Goal: Transaction & Acquisition: Purchase product/service

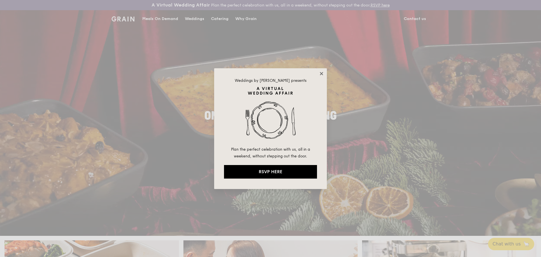
click at [323, 75] on icon at bounding box center [321, 73] width 3 height 3
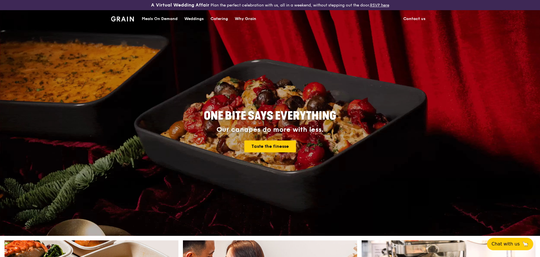
click at [221, 19] on div "Catering" at bounding box center [219, 18] width 17 height 17
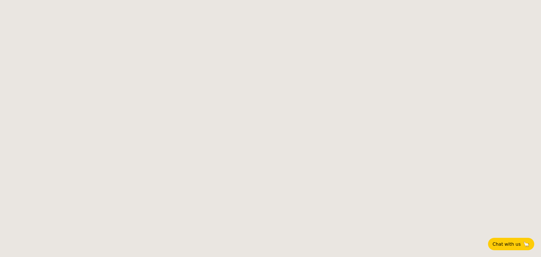
select select
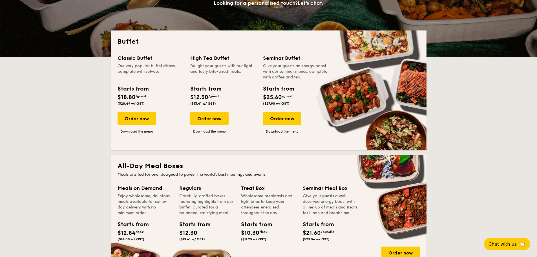
scroll to position [113, 0]
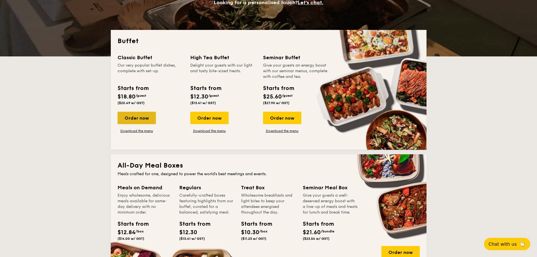
click at [134, 115] on div "Order now" at bounding box center [137, 118] width 38 height 12
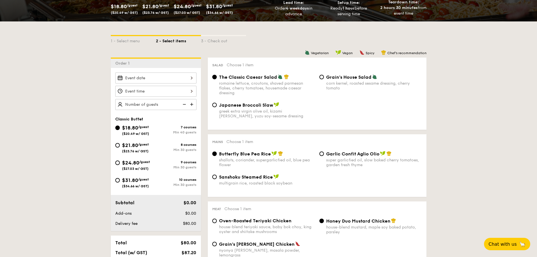
scroll to position [141, 0]
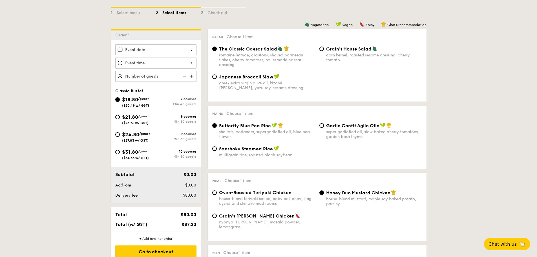
click at [135, 117] on span "$21.80" at bounding box center [130, 117] width 16 height 6
click at [120, 117] on input "$21.80 /guest ($23.76 w/ GST) 8 courses Min 30 guests" at bounding box center [117, 117] width 5 height 5
radio input "true"
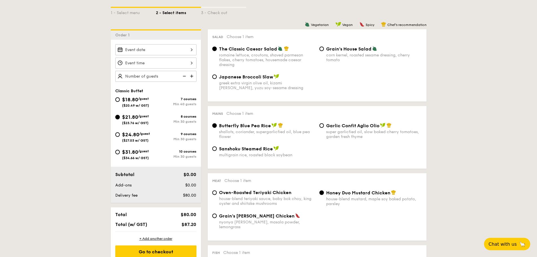
radio input "true"
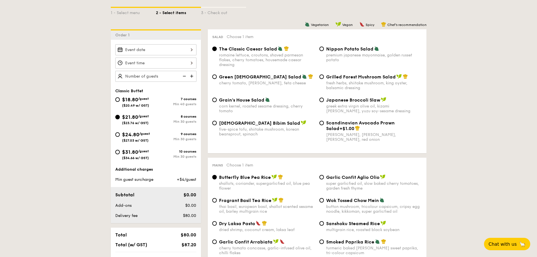
click at [192, 75] on img at bounding box center [192, 76] width 8 height 11
type input "30 guests"
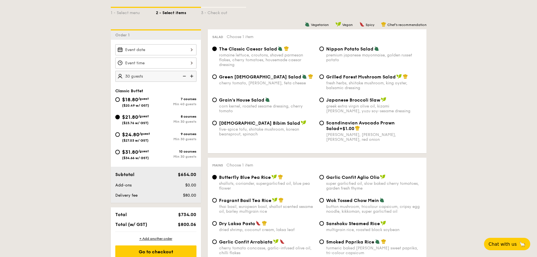
click at [360, 82] on div "fresh herbs, shiitake mushroom, king oyster, balsamic dressing" at bounding box center [374, 86] width 96 height 10
click at [324, 79] on input "Grilled Forest Mushroom Salad fresh herbs, shiitake mushroom, king oyster, bals…" at bounding box center [321, 76] width 5 height 5
radio input "true"
click at [284, 59] on div "romaine lettuce, croutons, shaved parmesan flakes, cherry tomatoes, housemade c…" at bounding box center [267, 60] width 96 height 14
click at [217, 51] on input "The Classic Caesar Salad romaine lettuce, croutons, shaved parmesan flakes, che…" at bounding box center [214, 48] width 5 height 5
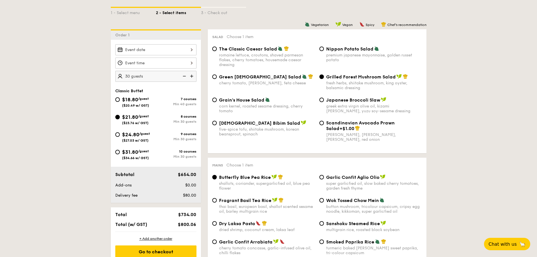
radio input "true"
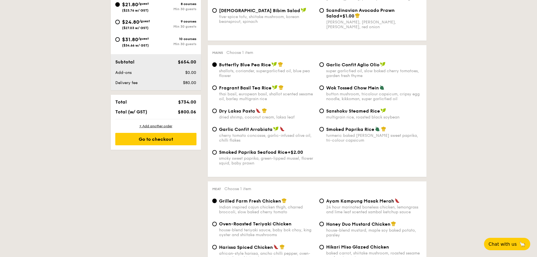
scroll to position [254, 0]
click at [339, 69] on div "super garlicfied oil, slow baked cherry tomatoes, garden fresh thyme" at bounding box center [374, 73] width 96 height 10
click at [324, 67] on input "Garlic Confit Aglio Olio super garlicfied oil, slow baked cherry tomatoes, gard…" at bounding box center [321, 64] width 5 height 5
radio input "true"
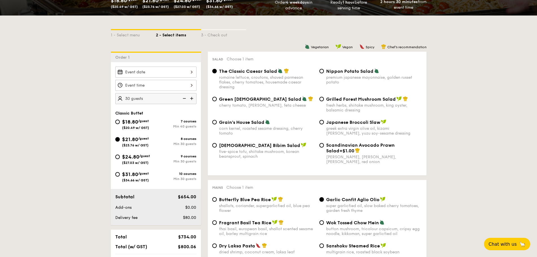
scroll to position [113, 0]
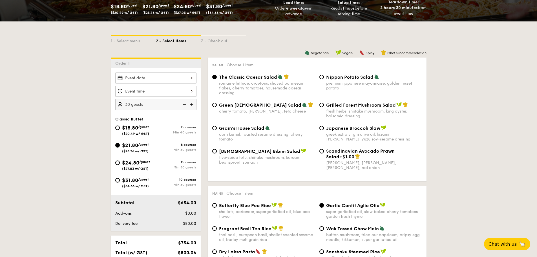
click at [331, 80] on div "Nippon Potato Salad premium japanese mayonnaise, golden russet potato" at bounding box center [374, 82] width 96 height 16
click at [324, 79] on input "Nippon Potato Salad premium japanese mayonnaise, golden russet potato" at bounding box center [321, 77] width 5 height 5
radio input "true"
click at [285, 84] on div "romaine lettuce, croutons, shaved parmesan flakes, cherry tomatoes, housemade c…" at bounding box center [267, 88] width 96 height 14
click at [217, 79] on input "The Classic Caesar Salad romaine lettuce, croutons, shaved parmesan flakes, che…" at bounding box center [214, 77] width 5 height 5
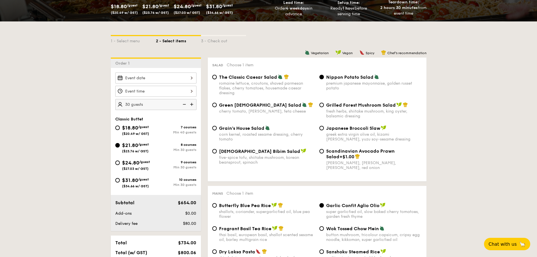
radio input "true"
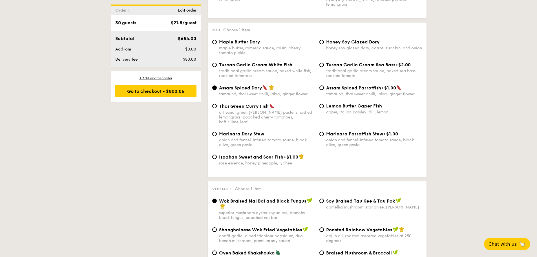
scroll to position [564, 0]
click at [259, 68] on div "traditional garlic cream sauce, baked white fish, roasted tomatoes" at bounding box center [267, 73] width 96 height 10
click at [217, 64] on input "Tuscan Garlic Cream White Fish traditional garlic cream sauce, baked white fish…" at bounding box center [214, 64] width 5 height 5
radio input "true"
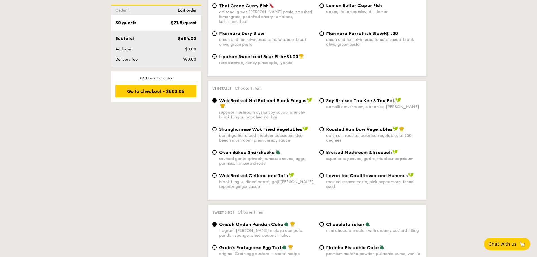
scroll to position [676, 0]
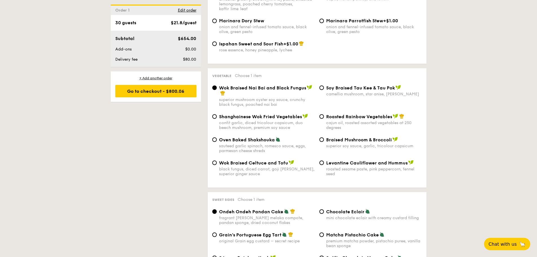
click at [328, 114] on span "Roasted Rainbow Vegetables" at bounding box center [359, 116] width 66 height 5
click at [324, 114] on input "Roasted Rainbow Vegetables cajun oil, roasted assorted vegetables at 250 degrees" at bounding box center [321, 116] width 5 height 5
radio input "true"
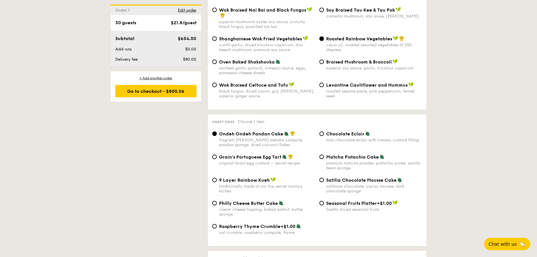
scroll to position [789, 0]
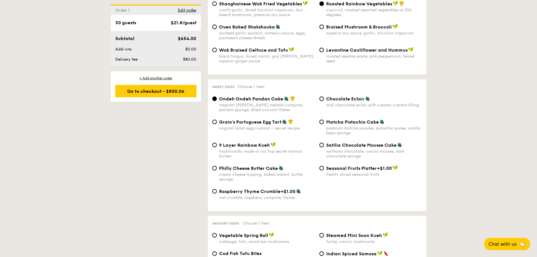
click at [262, 126] on div "original Grain egg custard – secret recipe" at bounding box center [267, 128] width 96 height 5
click at [217, 119] on input "Grain's Portuguese Egg Tart original Grain egg custard – secret recipe" at bounding box center [214, 121] width 5 height 5
radio input "true"
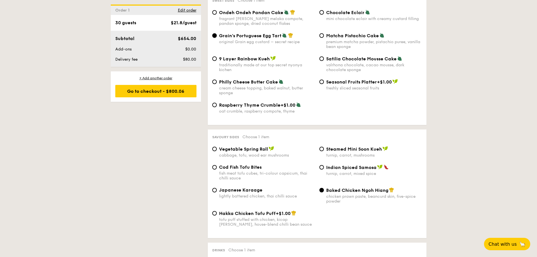
scroll to position [902, 0]
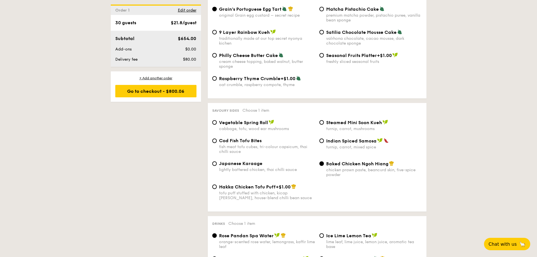
click at [257, 126] on div "cabbage, tofu, wood ear mushrooms" at bounding box center [267, 128] width 96 height 5
click at [217, 120] on input "Vegetable Spring Roll cabbage, tofu, wood ear mushrooms" at bounding box center [214, 122] width 5 height 5
radio input "true"
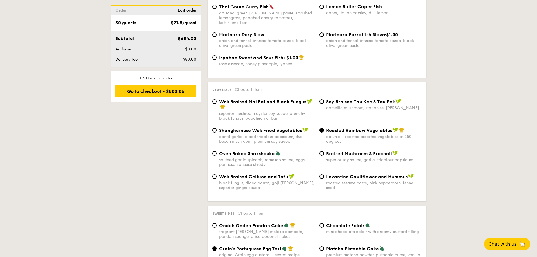
scroll to position [676, 0]
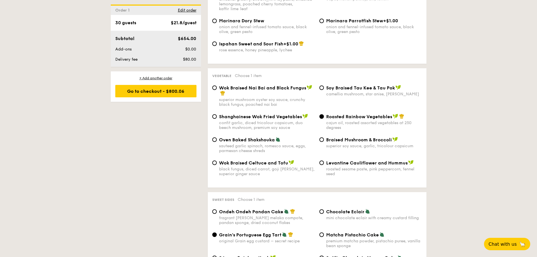
click at [290, 85] on div "Wok Braised Nai Bai and Black Fungus" at bounding box center [267, 90] width 96 height 11
click at [217, 85] on input "Wok Braised Nai Bai and Black Fungus superior mushroom oyster soy sauce, crunch…" at bounding box center [214, 87] width 5 height 5
radio input "true"
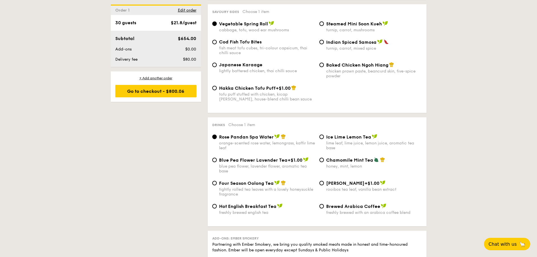
scroll to position [1015, 0]
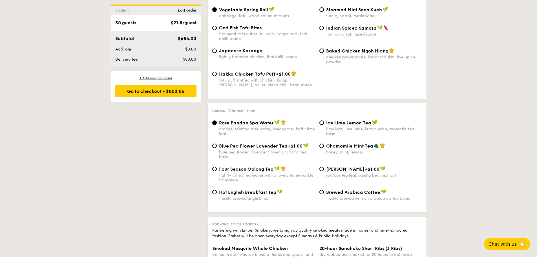
click at [264, 166] on div "Four Season Oolong Tea tightly rolled tea leaves with a lovely honeysuckle frag…" at bounding box center [267, 174] width 96 height 16
click at [217, 167] on input "Four Season Oolong Tea tightly rolled tea leaves with a lovely honeysuckle frag…" at bounding box center [214, 169] width 5 height 5
radio input "true"
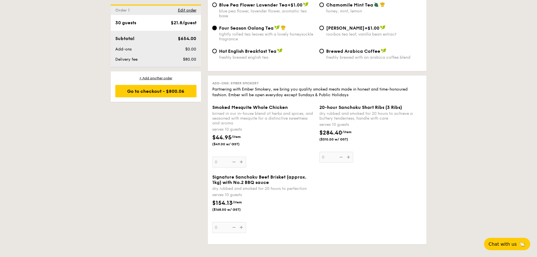
scroll to position [1184, 0]
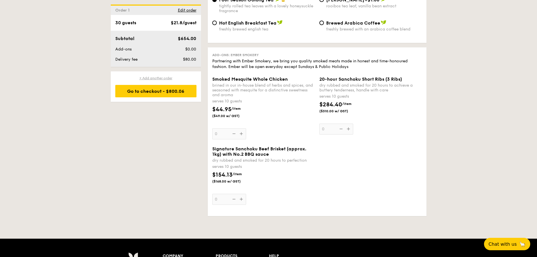
click at [157, 77] on div "+ Add another order" at bounding box center [155, 78] width 81 height 5
radio input "true"
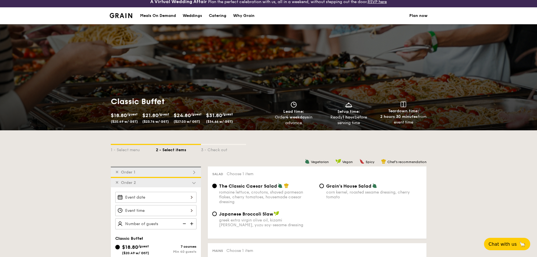
scroll to position [0, 0]
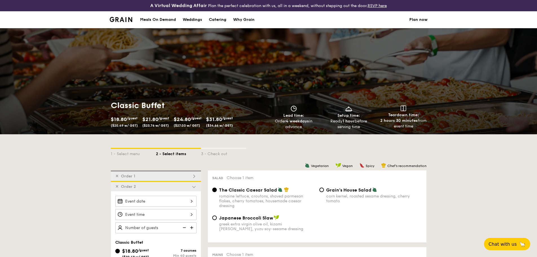
click at [164, 19] on div "Meals On Demand" at bounding box center [158, 19] width 36 height 17
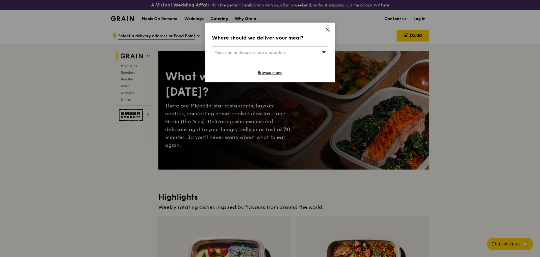
click at [328, 28] on icon at bounding box center [327, 29] width 5 height 5
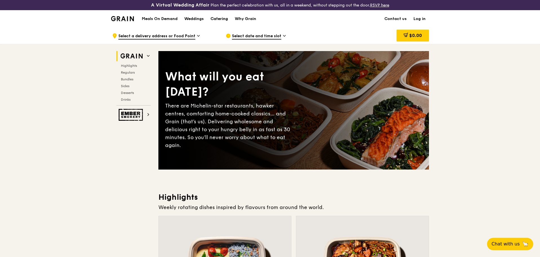
click at [216, 18] on div "Catering" at bounding box center [219, 18] width 17 height 17
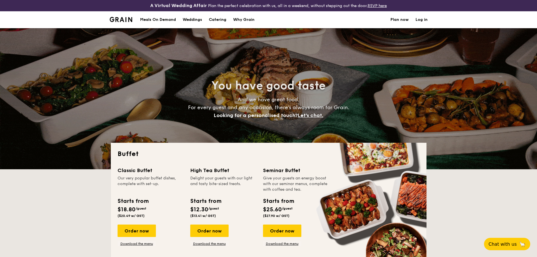
select select
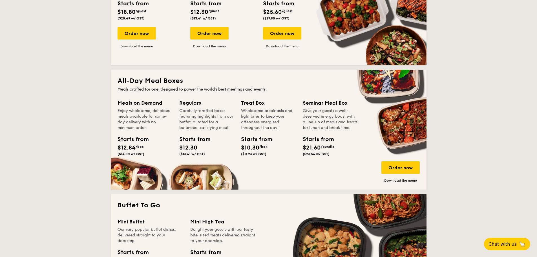
scroll to position [225, 0]
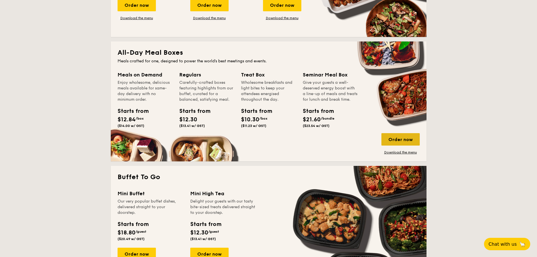
click at [392, 136] on div "Order now" at bounding box center [400, 139] width 38 height 12
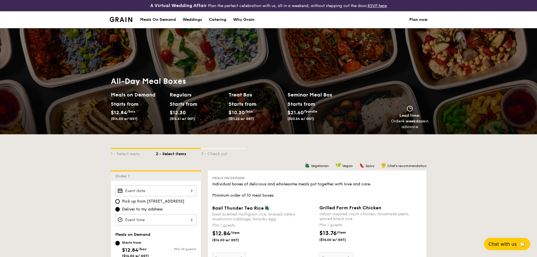
click at [163, 16] on div "Meals On Demand" at bounding box center [158, 19] width 36 height 17
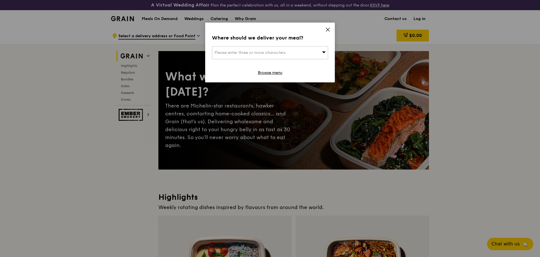
click at [328, 30] on icon at bounding box center [327, 29] width 5 height 5
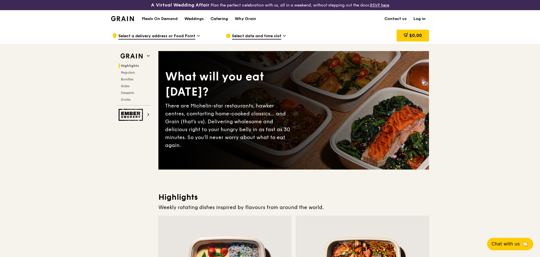
click at [220, 17] on div "Catering" at bounding box center [219, 18] width 17 height 17
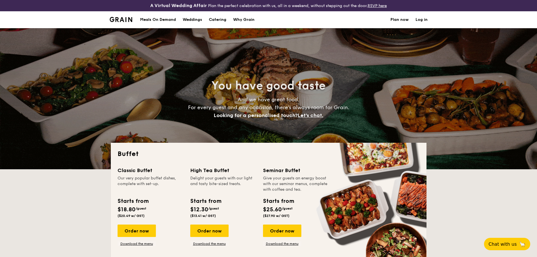
select select
